Goal: Task Accomplishment & Management: Use online tool/utility

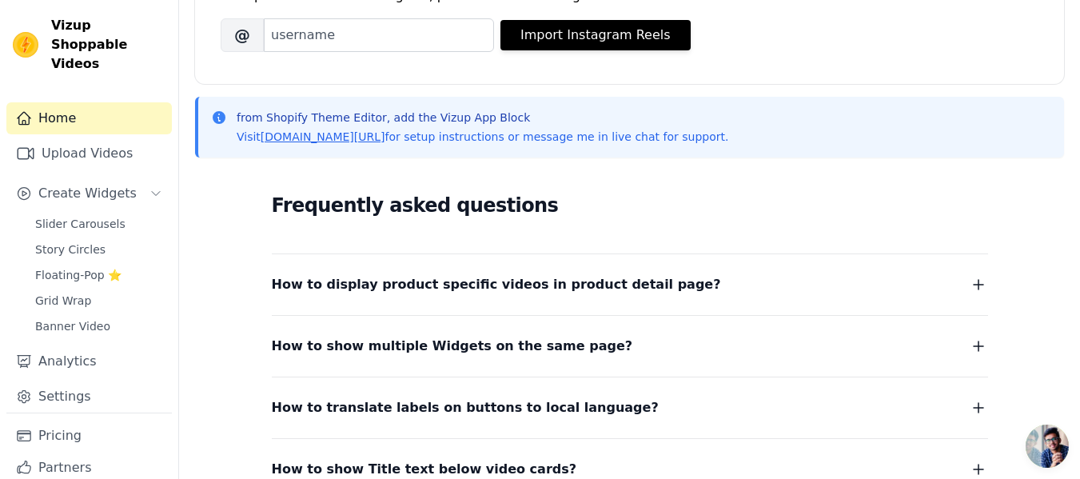
scroll to position [320, 0]
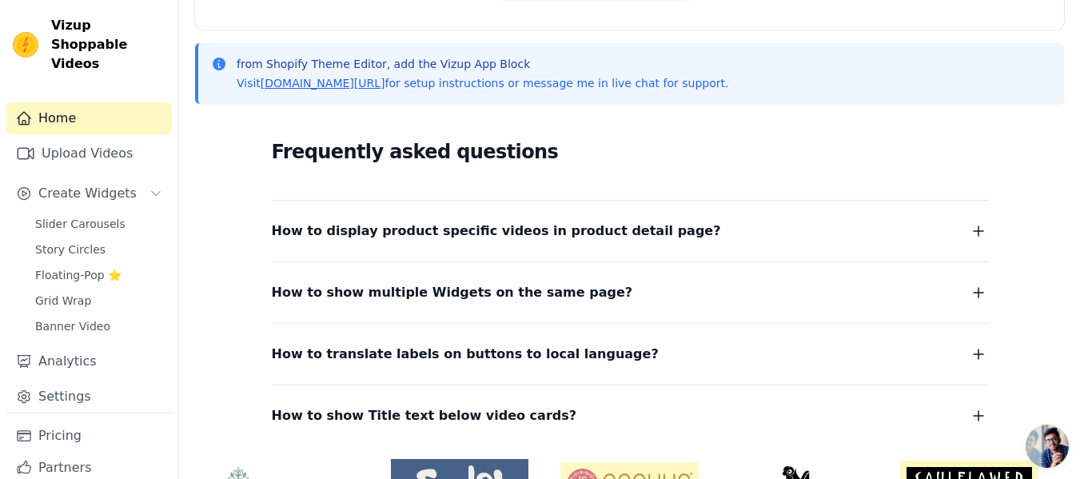
click at [373, 233] on span "How to display product specific videos in product detail page?" at bounding box center [496, 231] width 449 height 22
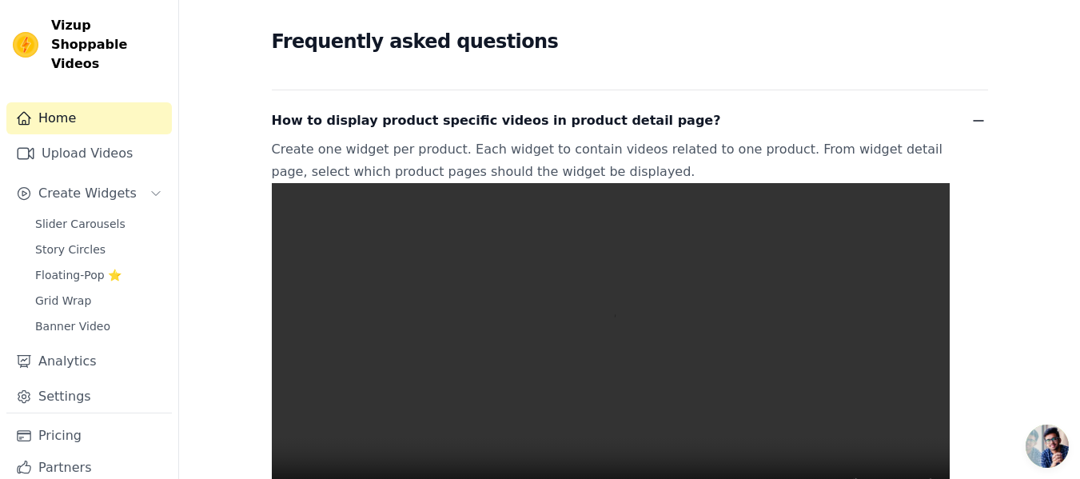
scroll to position [480, 0]
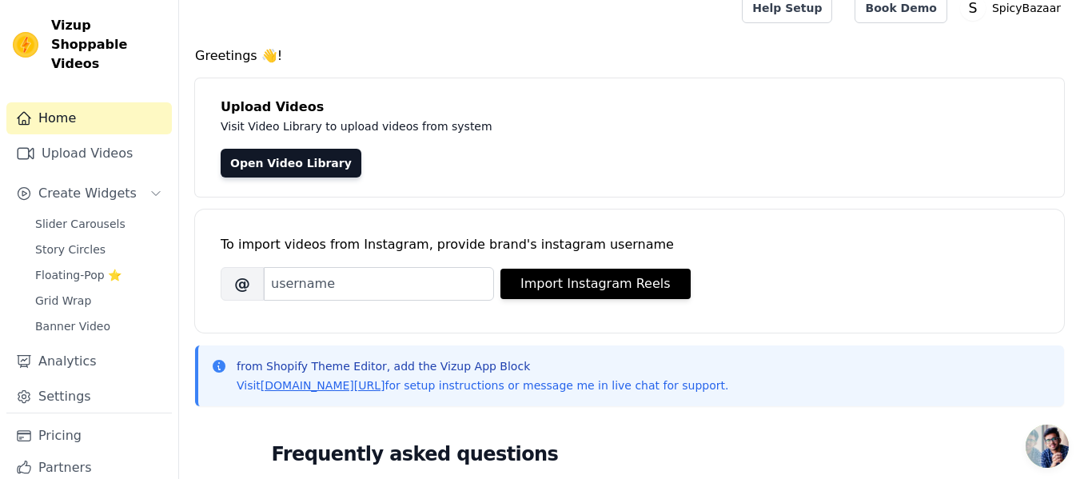
scroll to position [0, 0]
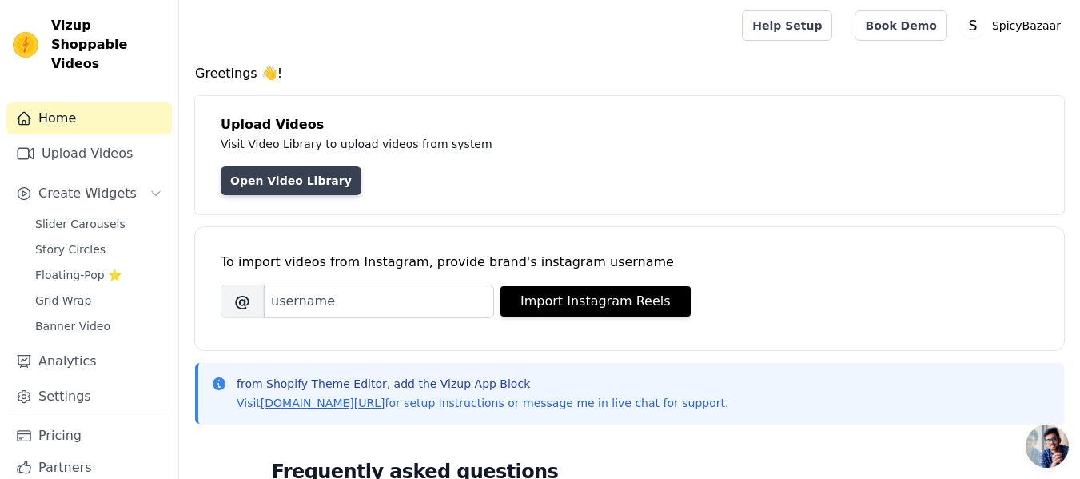
click at [278, 184] on link "Open Video Library" at bounding box center [291, 180] width 141 height 29
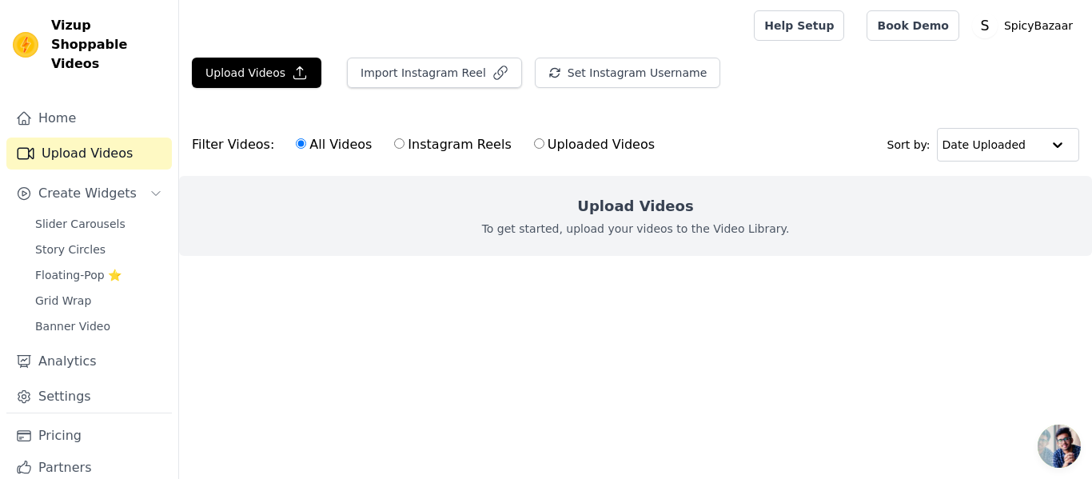
click at [624, 204] on h2 "Upload Videos" at bounding box center [635, 206] width 116 height 22
click at [280, 77] on button "Upload Videos" at bounding box center [257, 73] width 130 height 30
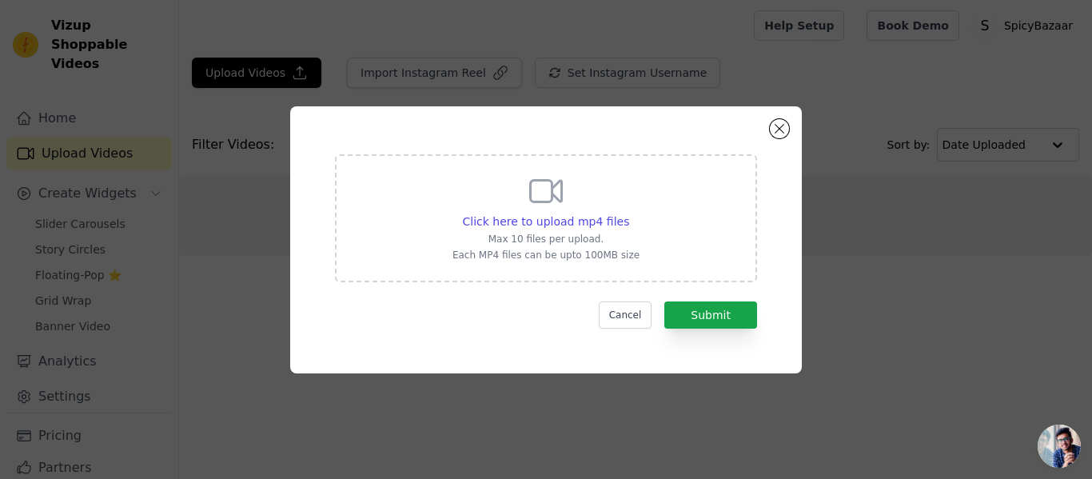
click at [558, 198] on icon at bounding box center [546, 191] width 31 height 22
click at [628, 213] on input "Click here to upload mp4 files Max 10 files per upload. Each MP4 files can be u…" at bounding box center [628, 213] width 1 height 1
click at [637, 314] on button "Cancel" at bounding box center [626, 314] width 54 height 27
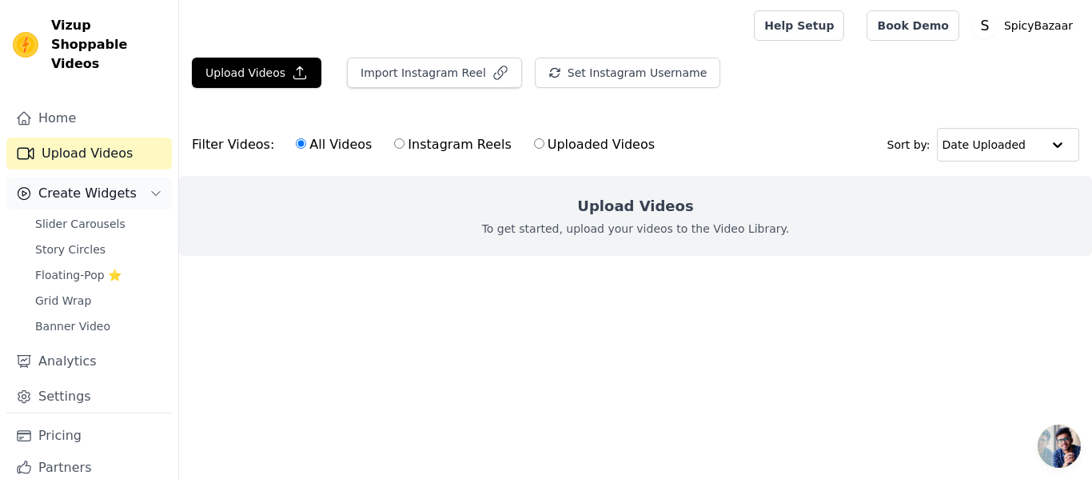
click at [99, 184] on span "Create Widgets" at bounding box center [87, 193] width 98 height 19
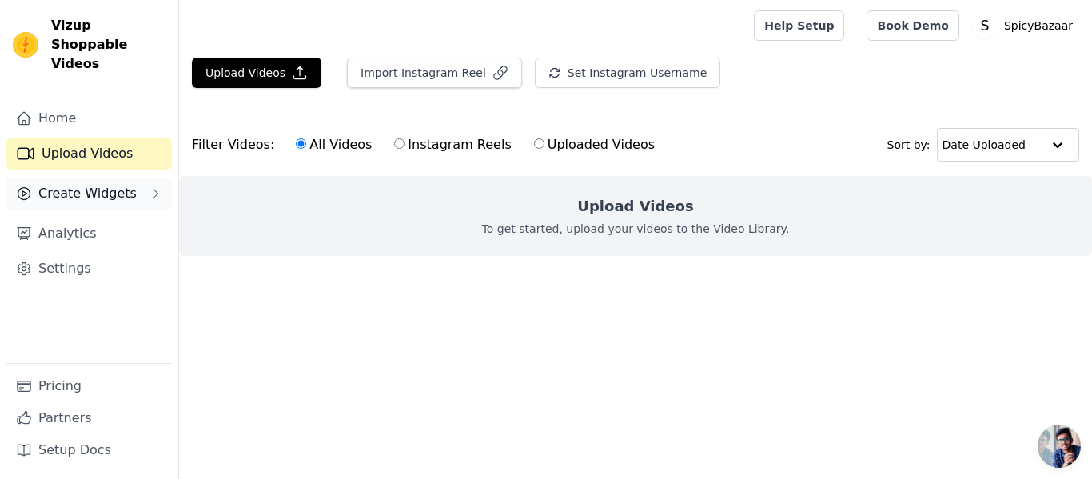
click at [99, 184] on span "Create Widgets" at bounding box center [87, 193] width 98 height 19
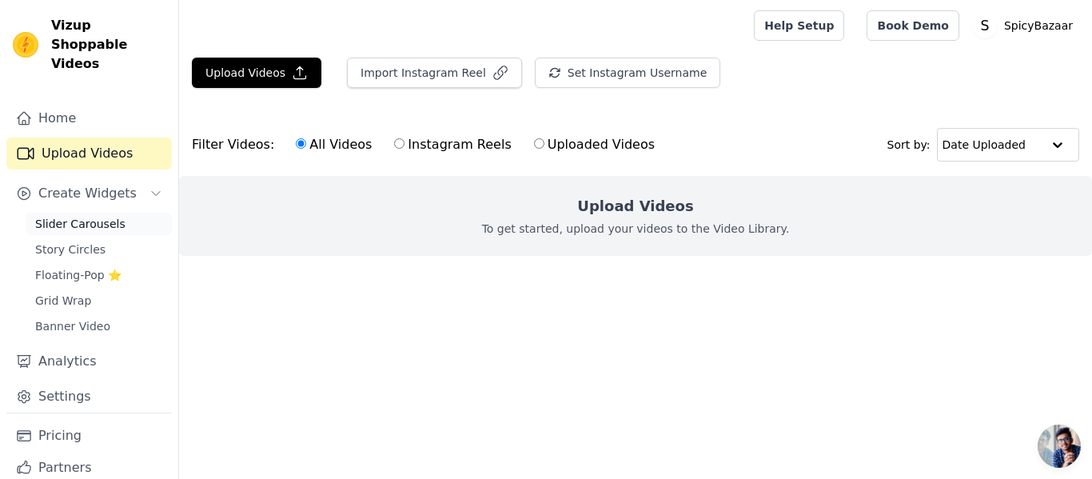
click at [107, 216] on span "Slider Carousels" at bounding box center [80, 224] width 90 height 16
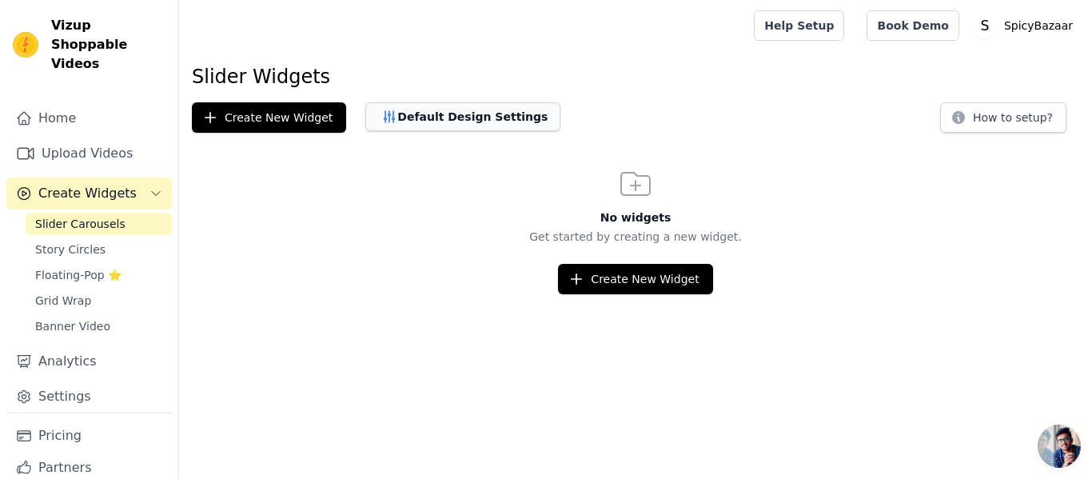
click at [405, 118] on button "Default Design Settings" at bounding box center [462, 116] width 195 height 29
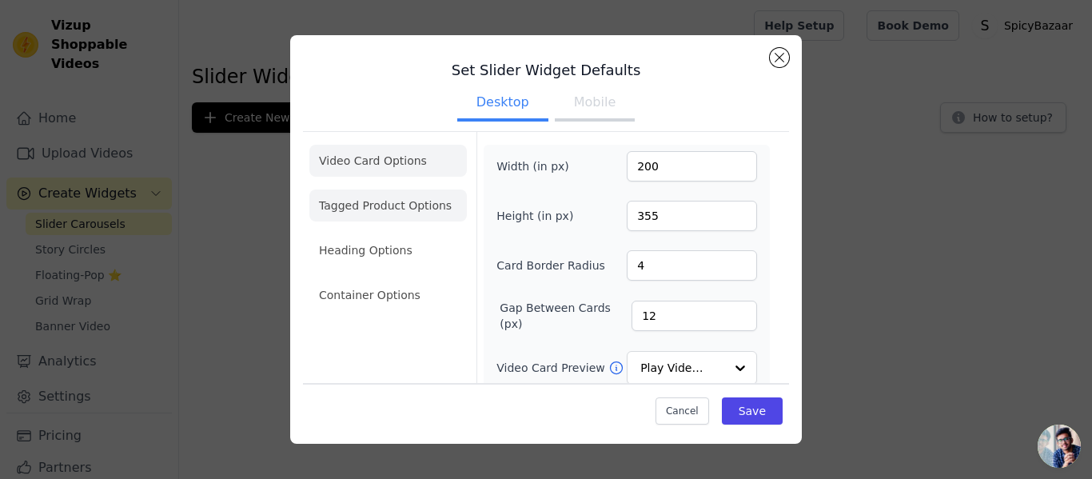
click at [385, 215] on li "Tagged Product Options" at bounding box center [388, 205] width 158 height 32
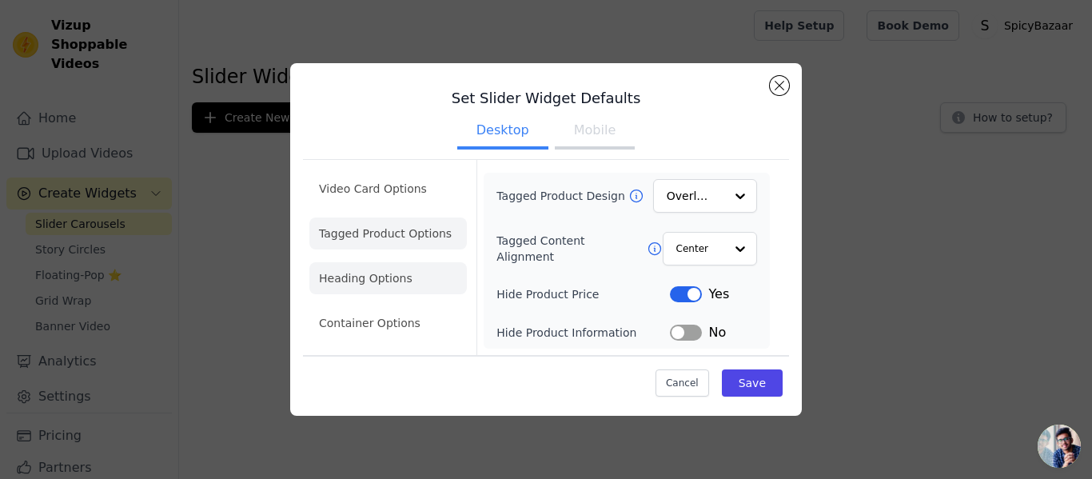
click at [393, 284] on li "Heading Options" at bounding box center [388, 278] width 158 height 32
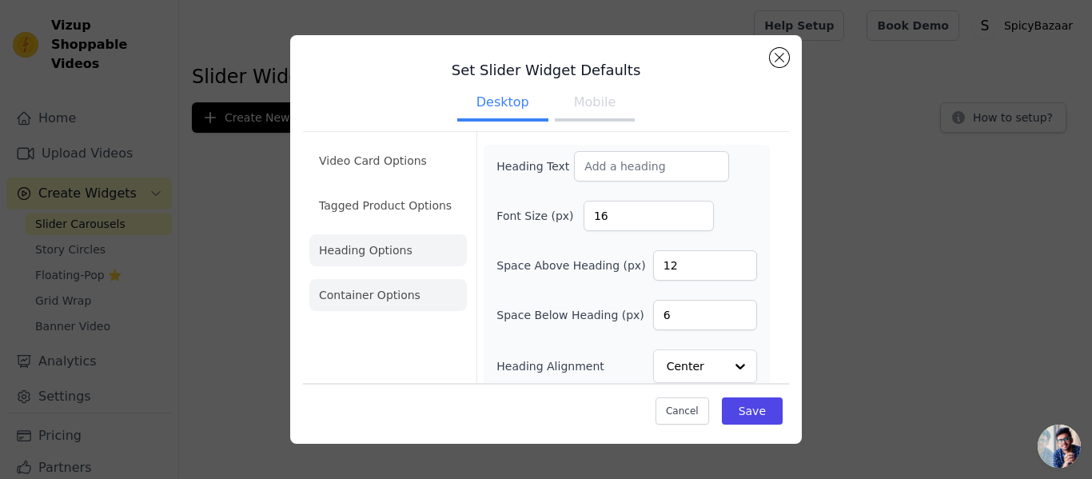
click at [393, 295] on li "Container Options" at bounding box center [388, 295] width 158 height 32
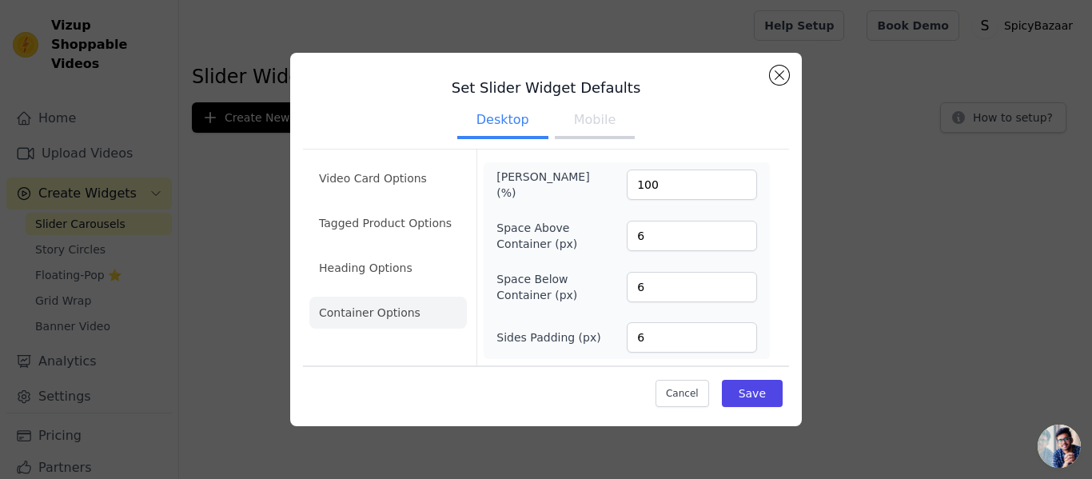
click at [601, 122] on button "Mobile" at bounding box center [595, 121] width 80 height 35
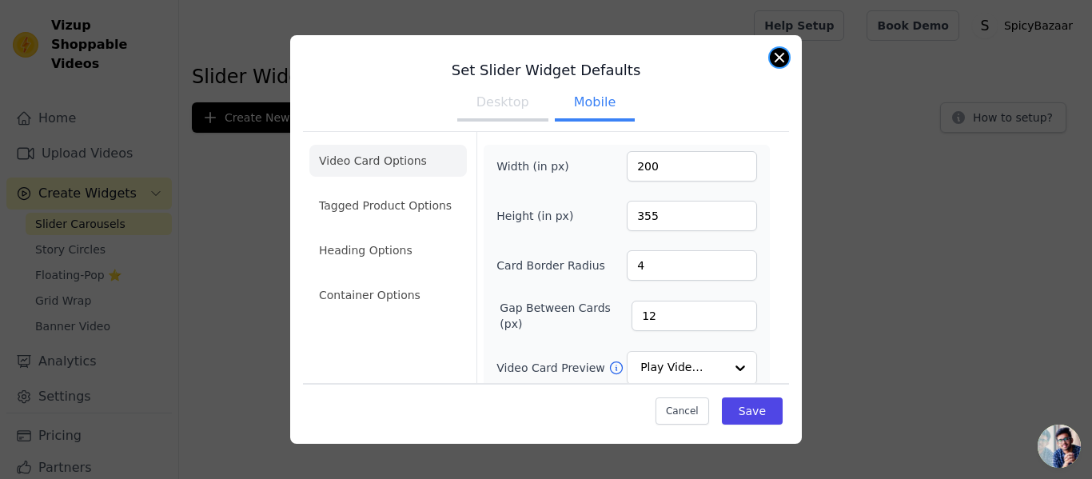
click at [772, 62] on button "Close modal" at bounding box center [779, 57] width 19 height 19
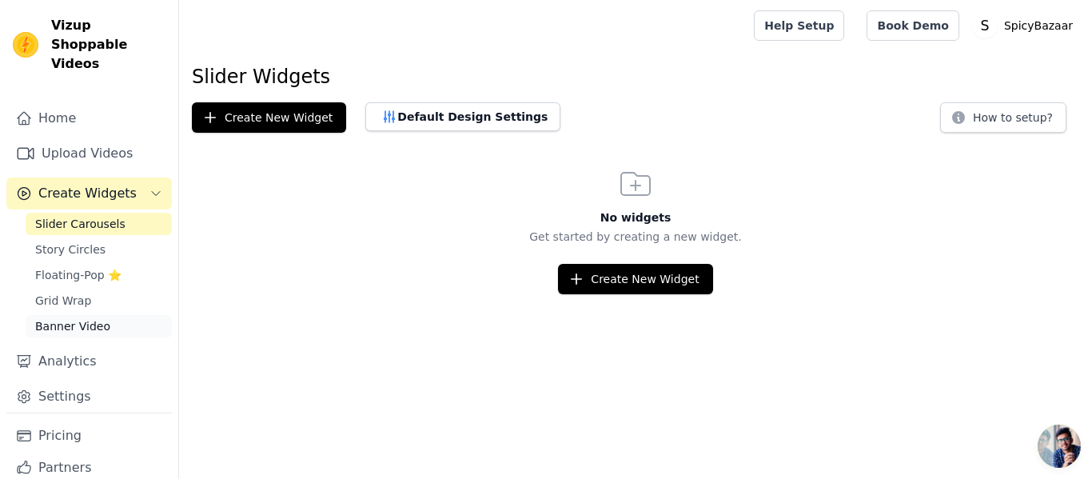
click at [101, 318] on span "Banner Video" at bounding box center [72, 326] width 75 height 16
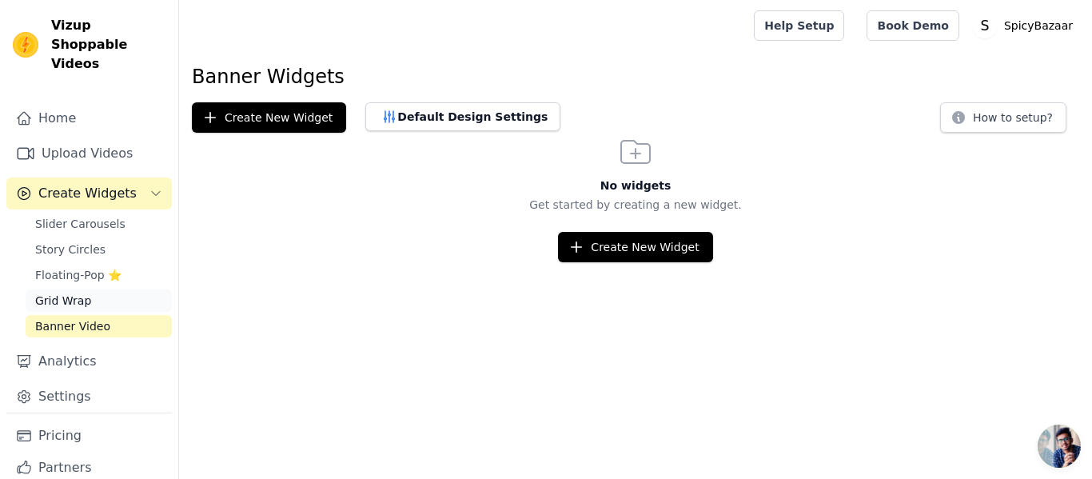
click at [77, 293] on span "Grid Wrap" at bounding box center [63, 301] width 56 height 16
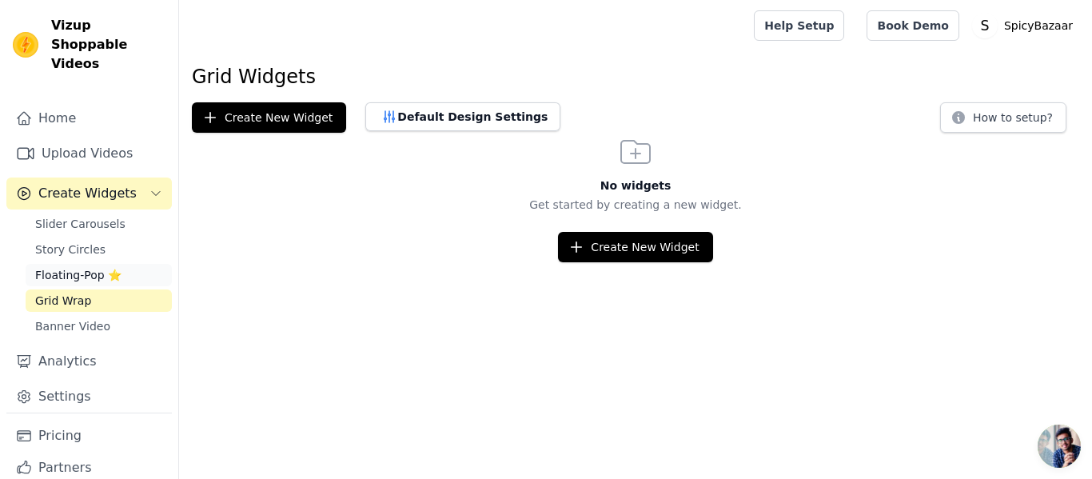
click at [68, 267] on span "Floating-Pop ⭐" at bounding box center [78, 275] width 86 height 16
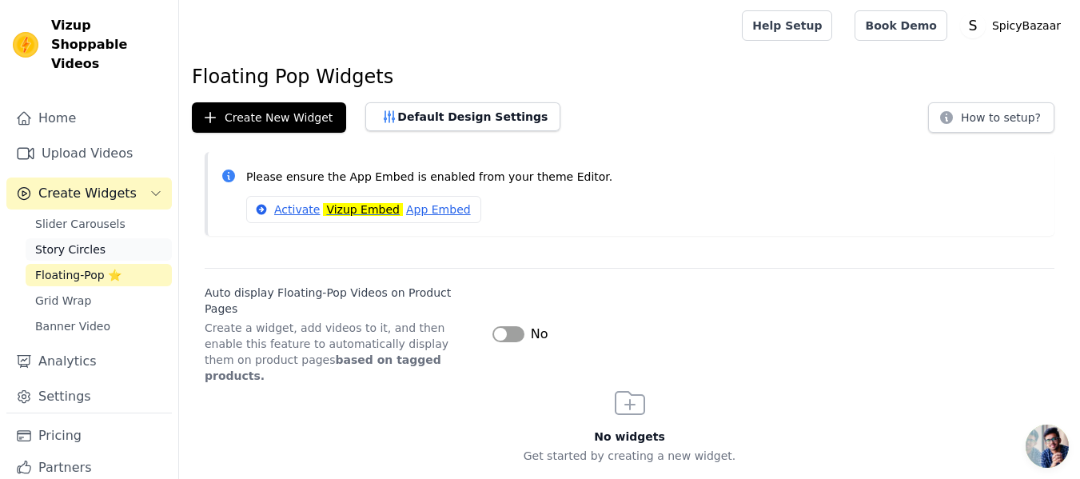
click at [68, 241] on span "Story Circles" at bounding box center [70, 249] width 70 height 16
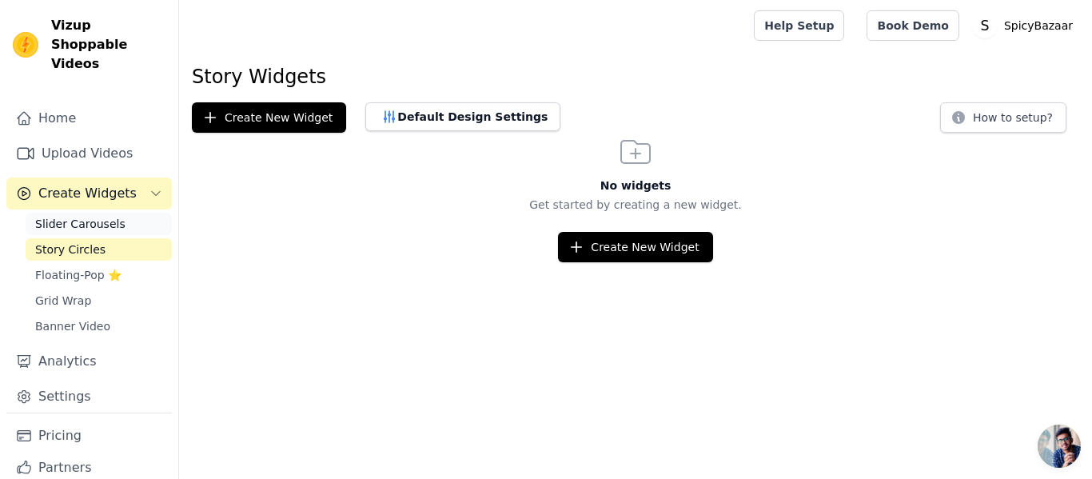
click at [70, 213] on link "Slider Carousels" at bounding box center [99, 224] width 146 height 22
